Goal: Information Seeking & Learning: Learn about a topic

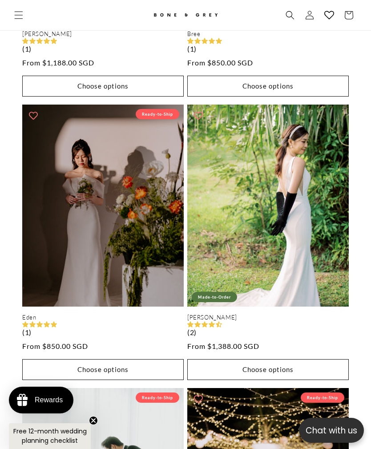
scroll to position [0, 320]
click at [132, 314] on link "Eden" at bounding box center [103, 318] width 162 height 8
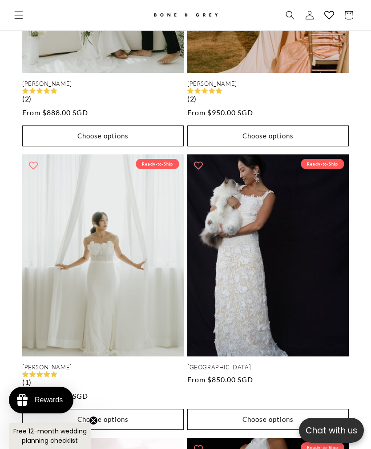
scroll to position [3317, 0]
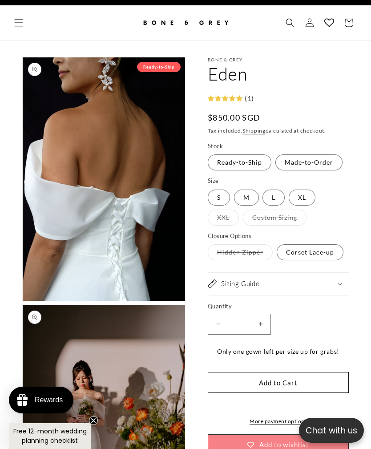
click at [311, 164] on label "Made-to-Order Variant sold out or unavailable" at bounding box center [308, 162] width 67 height 16
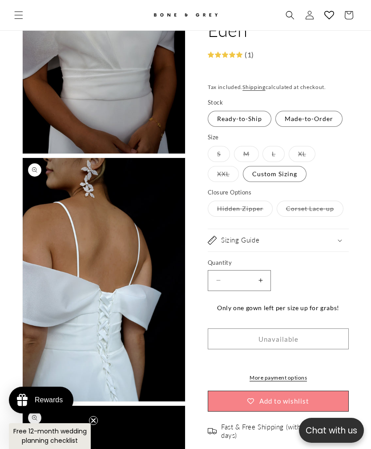
scroll to position [2625, 0]
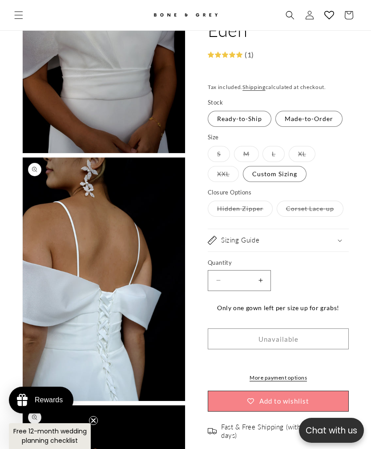
click at [236, 119] on label "Ready-to-Ship Variant sold out or unavailable" at bounding box center [240, 119] width 64 height 16
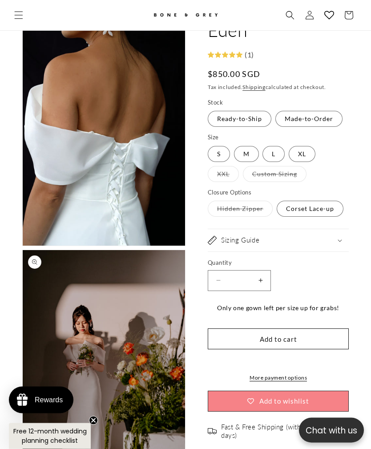
scroll to position [78, 0]
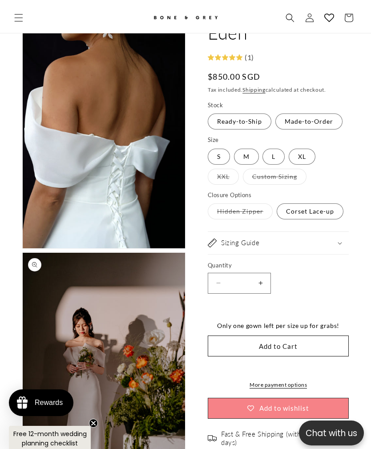
click at [289, 116] on label "Made-to-Order Variant sold out or unavailable" at bounding box center [308, 119] width 67 height 16
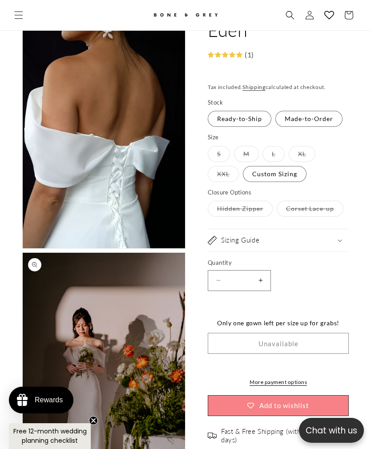
scroll to position [0, 320]
click at [256, 170] on label "Custom Sizing Variant sold out or unavailable" at bounding box center [275, 174] width 64 height 16
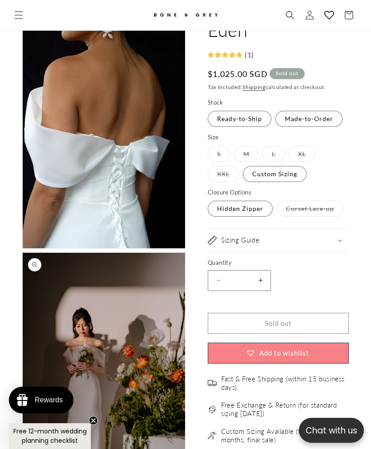
click at [304, 206] on label "Corset Lace-up Variant sold out or unavailable" at bounding box center [310, 209] width 67 height 16
click at [243, 114] on label "Ready-to-Ship Variant sold out or unavailable" at bounding box center [240, 119] width 64 height 16
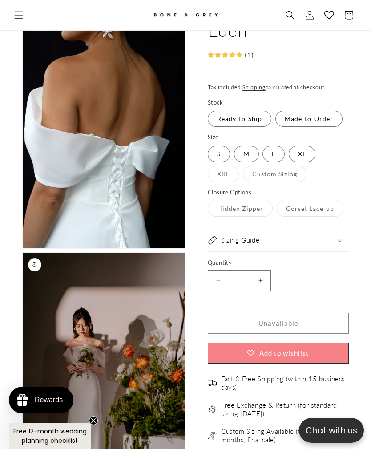
scroll to position [0, 641]
click at [299, 204] on label "Corset Lace-up Variant sold out or unavailable" at bounding box center [310, 209] width 67 height 16
click at [310, 132] on variant-radios "Stock Ready-to-Ship Variant sold out or unavailable Made-to-Order Variant sold …" at bounding box center [278, 158] width 141 height 120
click at [299, 118] on label "Made-to-Order Variant sold out or unavailable" at bounding box center [308, 119] width 67 height 16
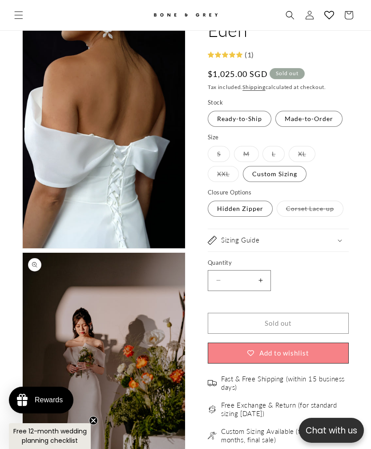
click at [222, 155] on label "S Variant sold out or unavailable" at bounding box center [219, 154] width 22 height 16
click at [257, 147] on fieldset "Size S Variant sold out or unavailable M Variant sold out or unavailable L Vari…" at bounding box center [278, 158] width 141 height 50
click at [289, 151] on label "XL Variant sold out or unavailable" at bounding box center [302, 154] width 27 height 16
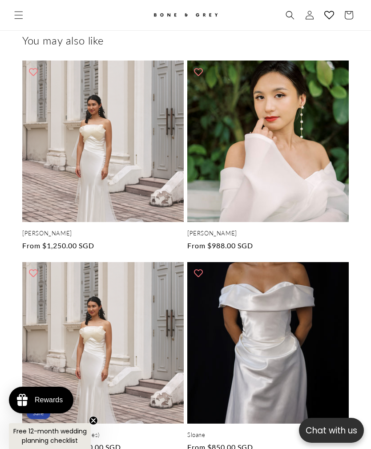
scroll to position [0, 0]
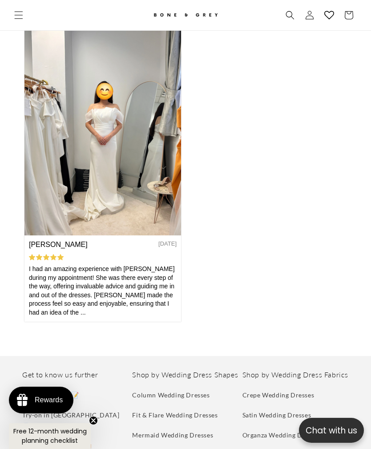
click at [22, 13] on icon "Menu" at bounding box center [18, 15] width 9 height 9
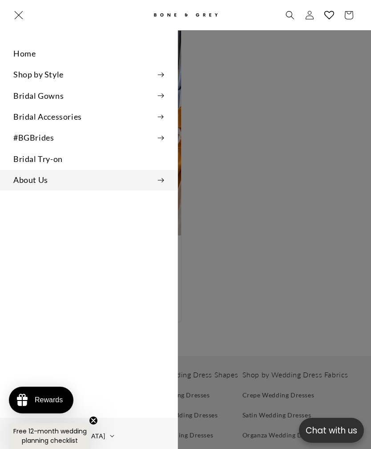
click at [41, 176] on summary "About Us" at bounding box center [89, 180] width 178 height 20
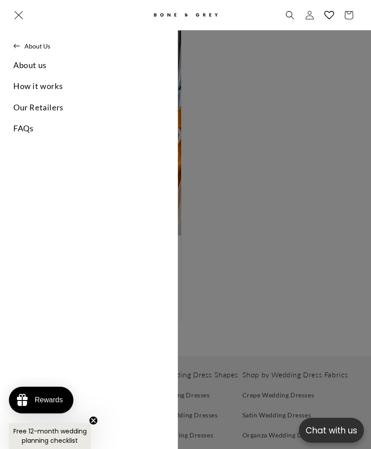
click at [22, 14] on icon "Menu" at bounding box center [18, 15] width 9 height 9
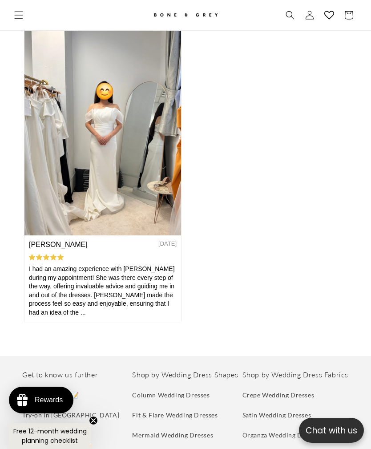
click at [18, 11] on icon "Menu" at bounding box center [18, 15] width 9 height 9
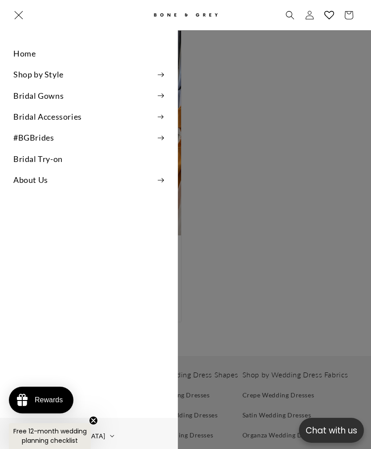
click at [51, 162] on link "Bridal Try-on" at bounding box center [89, 159] width 178 height 20
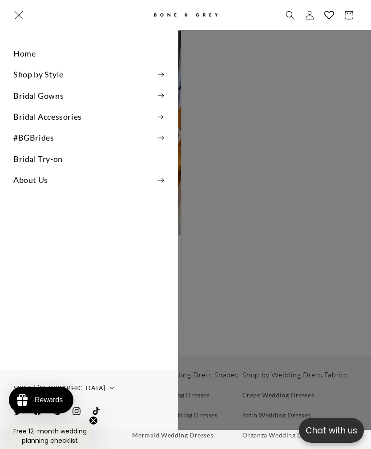
scroll to position [4534, 0]
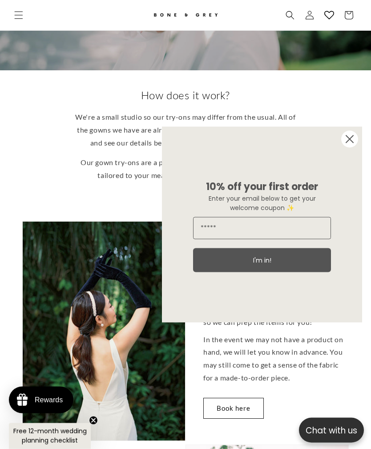
scroll to position [171, 0]
click at [339, 165] on div "10% off your first order Enter your email below to get your welcome coupon ✨ I'…" at bounding box center [262, 225] width 182 height 196
click at [352, 143] on icon "Close dialog" at bounding box center [349, 139] width 7 height 7
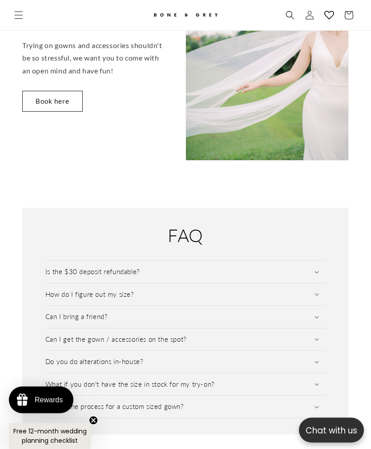
scroll to position [1165, 0]
click at [331, 263] on div "FAQ Is the $30 deposit refundable? The $30 SGD no-show deposit is non-refundabl…" at bounding box center [186, 321] width 294 height 194
click at [317, 261] on summary "Is the $30 deposit refundable?" at bounding box center [185, 272] width 281 height 22
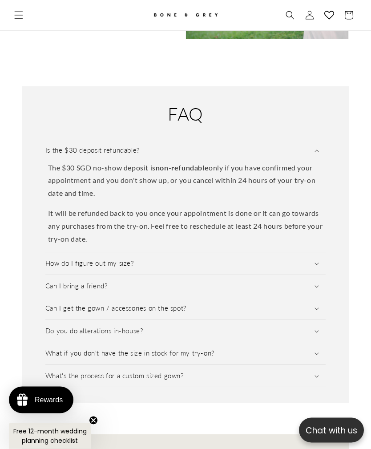
scroll to position [1349, 0]
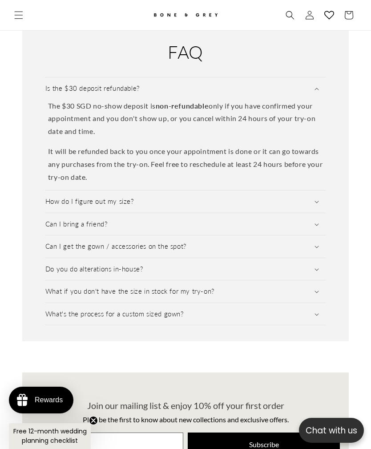
click at [261, 190] on summary "How do I figure out my size?" at bounding box center [185, 201] width 281 height 22
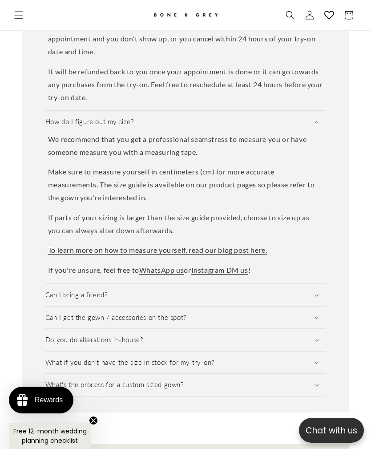
scroll to position [0, 0]
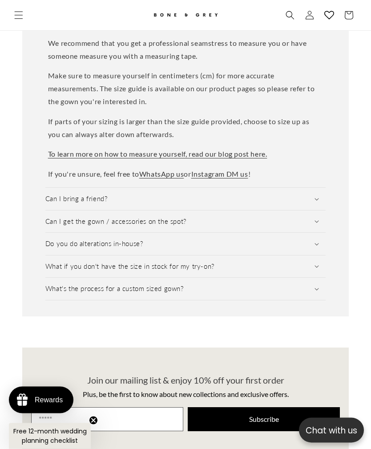
click at [319, 188] on summary "Can I bring a friend?" at bounding box center [185, 199] width 281 height 22
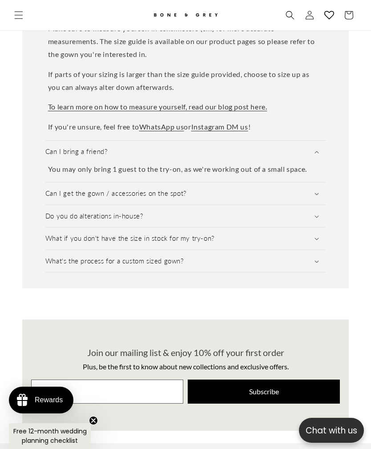
scroll to position [1588, 0]
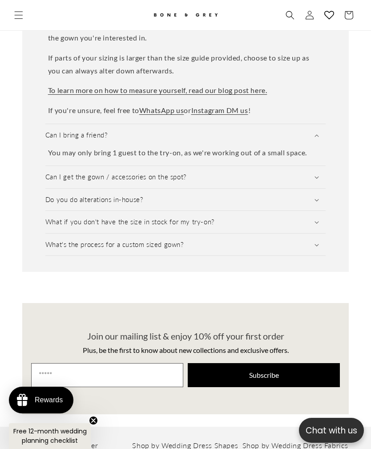
click at [315, 166] on summary "Can I get the gown / accessories on the spot?" at bounding box center [185, 177] width 281 height 22
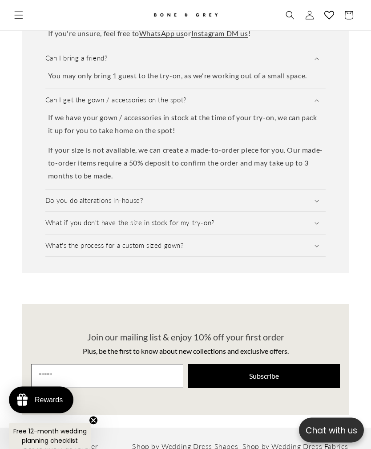
click at [317, 190] on summary "Do you do alterations in-house?" at bounding box center [185, 201] width 281 height 22
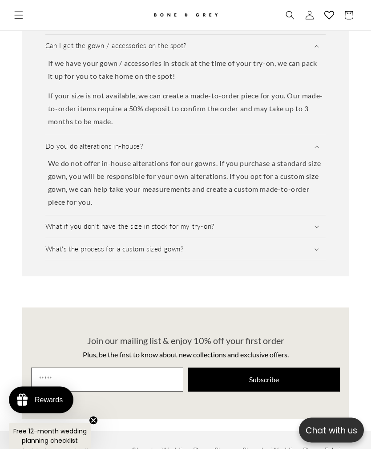
scroll to position [1719, 0]
click at [303, 215] on summary "What if you don't have the size in stock for my try-on?" at bounding box center [185, 226] width 281 height 22
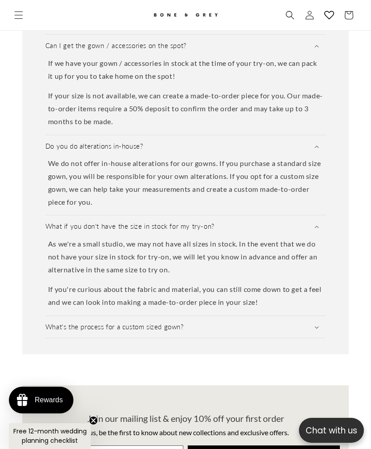
scroll to position [0, 0]
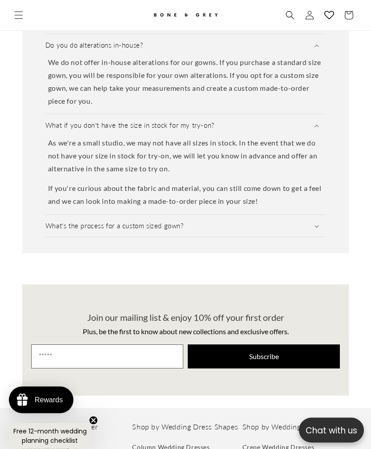
click at [315, 215] on summary "What's the process for a custom sized gown?" at bounding box center [185, 226] width 281 height 22
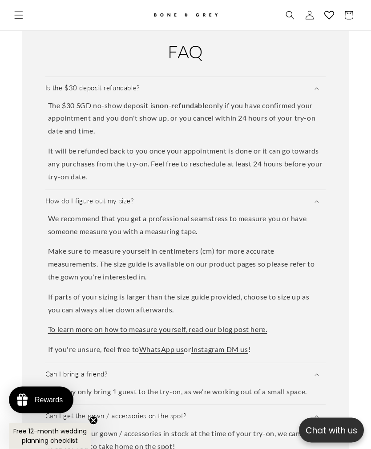
scroll to position [1322, 0]
